Goal: Task Accomplishment & Management: Manage account settings

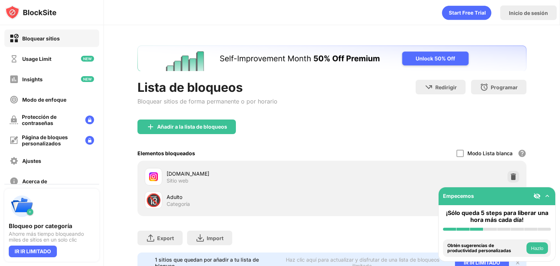
scroll to position [32, 0]
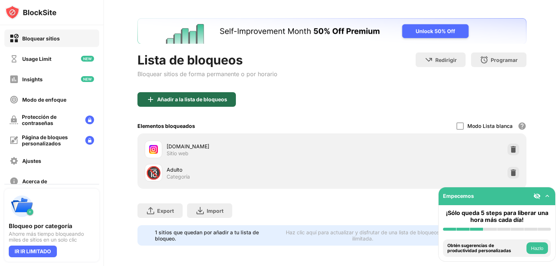
click at [189, 92] on div "Añadir a la lista de bloqueos" at bounding box center [187, 99] width 99 height 15
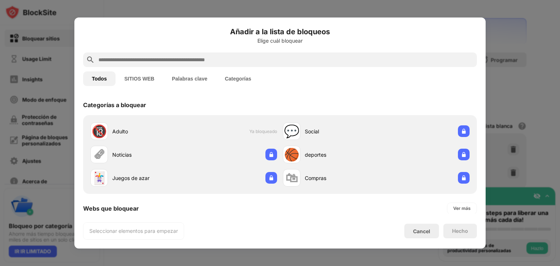
click at [258, 63] on input "text" at bounding box center [286, 59] width 377 height 9
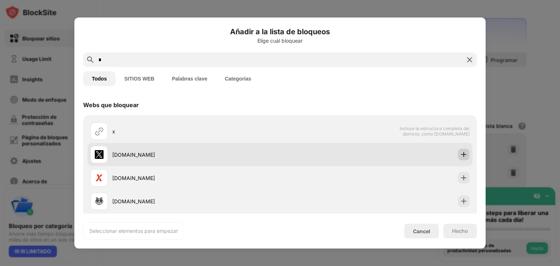
type input "*"
click at [460, 155] on img at bounding box center [463, 154] width 7 height 7
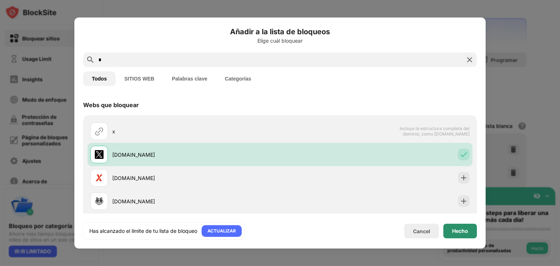
click at [460, 231] on div "Hecho" at bounding box center [460, 231] width 16 height 6
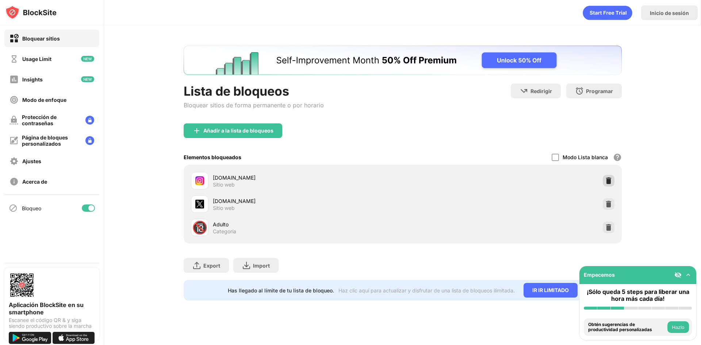
click at [610, 181] on img at bounding box center [608, 180] width 7 height 7
